Goal: Transaction & Acquisition: Purchase product/service

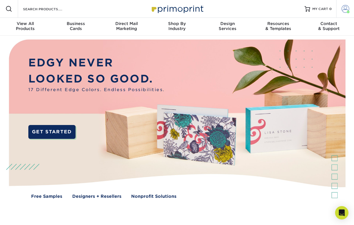
click at [346, 7] on span at bounding box center [346, 9] width 8 height 8
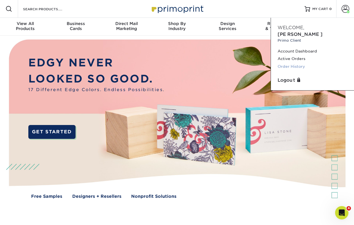
click at [302, 63] on link "Order History" at bounding box center [313, 67] width 70 height 8
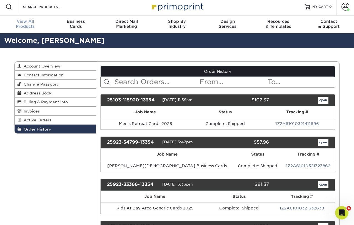
scroll to position [2, 0]
click at [20, 23] on span "View All" at bounding box center [25, 21] width 51 height 5
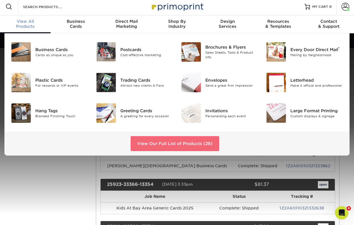
click at [167, 141] on link "View Our Full List of Products (28)" at bounding box center [175, 143] width 89 height 15
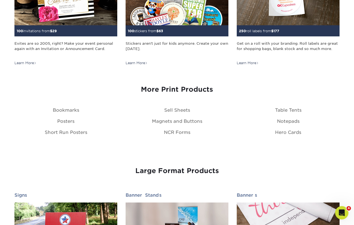
scroll to position [612, 0]
click at [79, 106] on div "More Print Products" at bounding box center [176, 93] width 325 height 28
click at [75, 108] on link "Bookmarks" at bounding box center [66, 110] width 26 height 5
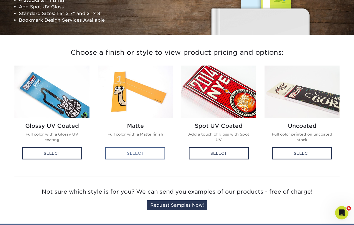
click at [152, 152] on div "Select" at bounding box center [135, 153] width 60 height 12
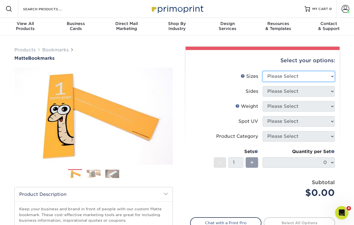
select select "2.00x8.00"
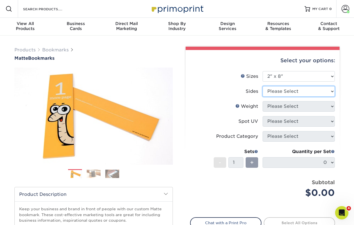
select select "13abbda7-1d64-4f25-8bb2-c179b224825d"
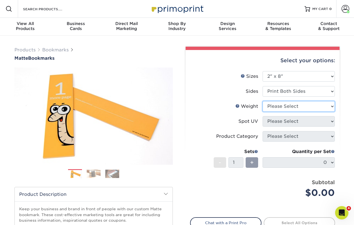
select select "16PT"
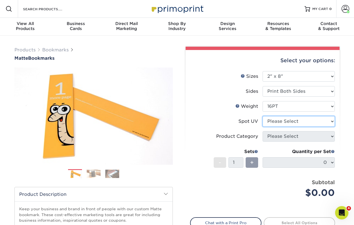
select select "3"
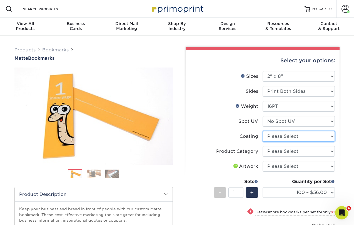
select select "121bb7b5-3b4d-429f-bd8d-bbf80e953313"
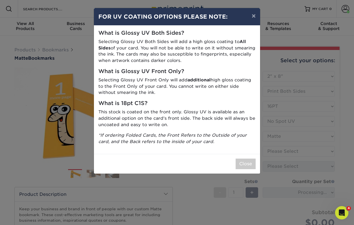
click at [303, 149] on div "× FOR UV COATING OPTIONS PLEASE NOTE: What is Glossy UV Both Sides? Selecting G…" at bounding box center [177, 112] width 354 height 225
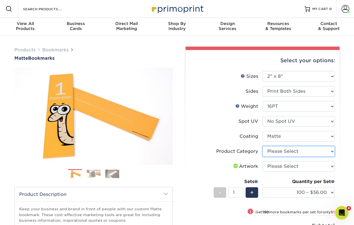
select select "9b7272e0-d6c8-4c3c-8e97-d3a1bcdab858"
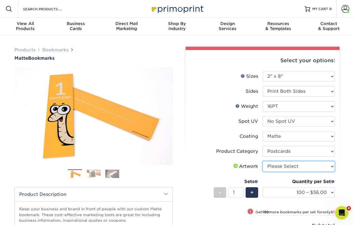
select select "upload"
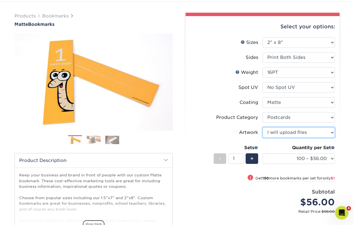
scroll to position [41, 0]
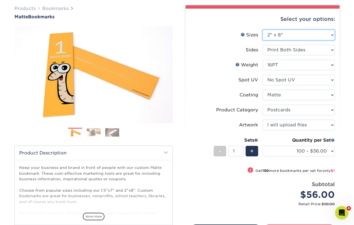
select select "1.50x7.00"
select select "-1"
select select
select select "-1"
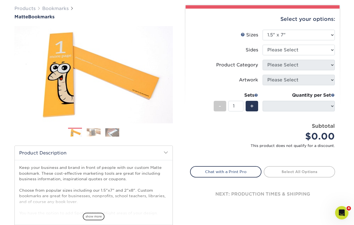
click at [298, 55] on li "Sides Please Select Print Both Sides Print Front Only" at bounding box center [262, 52] width 145 height 15
select select "32d3c223-f82c-492b-b915-ba065a00862f"
select select
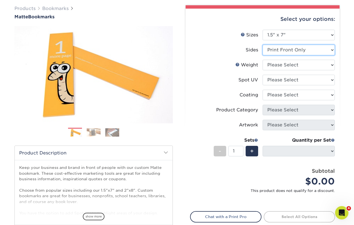
select select "13abbda7-1d64-4f25-8bb2-c179b224825d"
select select
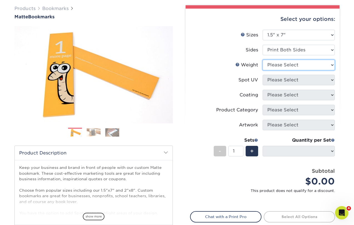
select select "16PT"
select select
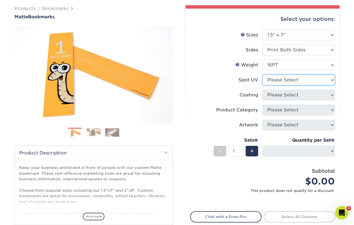
select select "3"
select select "-1"
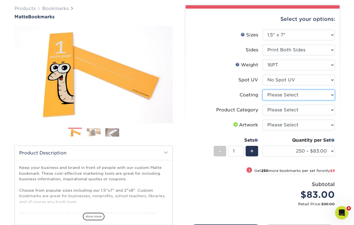
select select "121bb7b5-3b4d-429f-bd8d-bbf80e953313"
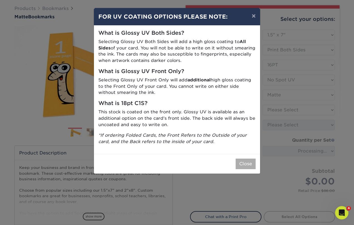
click at [242, 162] on button "Close" at bounding box center [246, 164] width 20 height 11
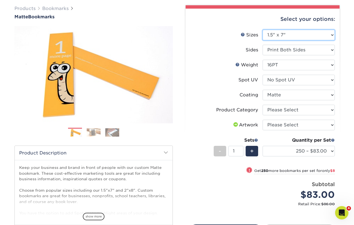
select select "2.00x8.00"
select select
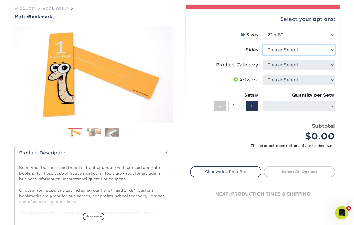
select select "13abbda7-1d64-4f25-8bb2-c179b224825d"
select select
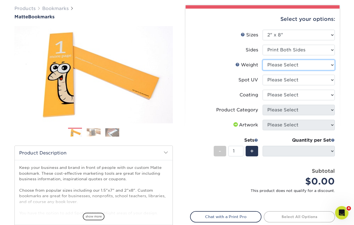
select select "14PT"
select select "-1"
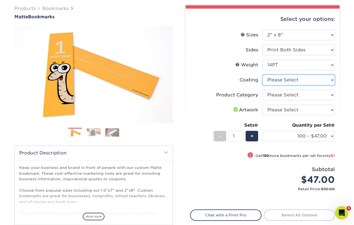
select select "121bb7b5-3b4d-429f-bd8d-bbf80e953313"
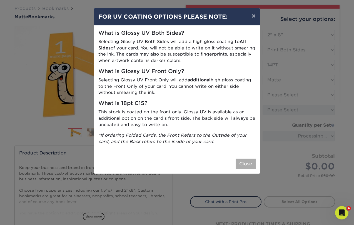
click at [245, 159] on button "Close" at bounding box center [246, 164] width 20 height 11
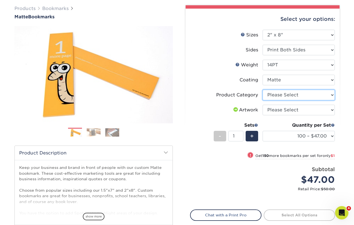
select select "9b7272e0-d6c8-4c3c-8e97-d3a1bcdab858"
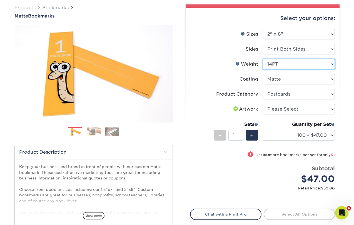
scroll to position [43, 0]
select select "16PT"
select select "-1"
select select
select select "-1"
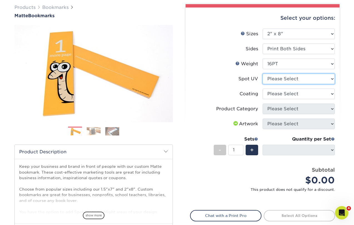
select select "3"
select select "-1"
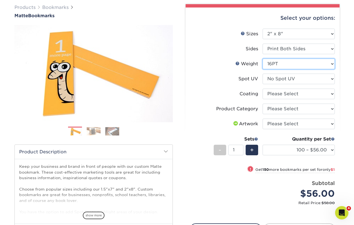
select select "14PT"
